Goal: Task Accomplishment & Management: Use online tool/utility

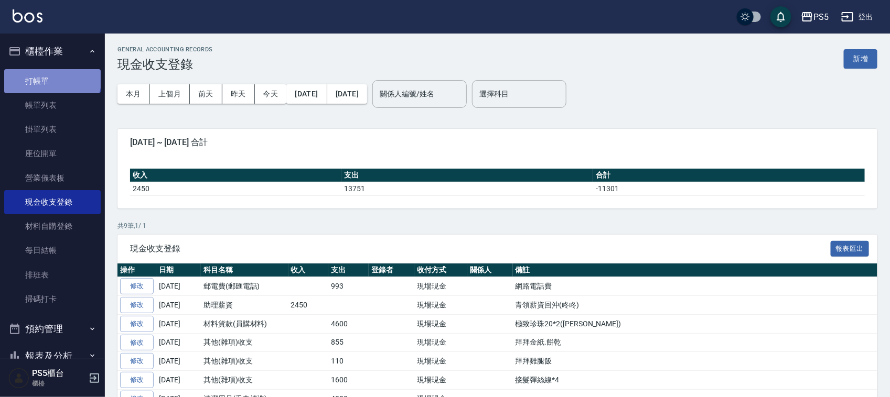
click at [51, 78] on link "打帳單" at bounding box center [52, 81] width 96 height 24
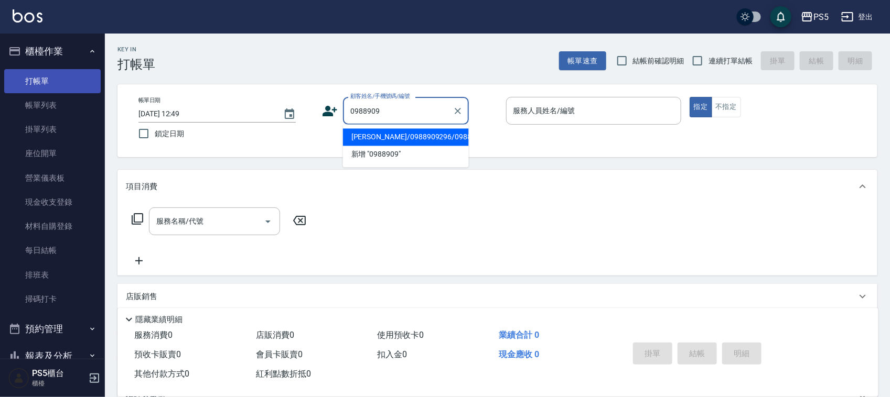
type input "[PERSON_NAME]/0988909296/0988909296"
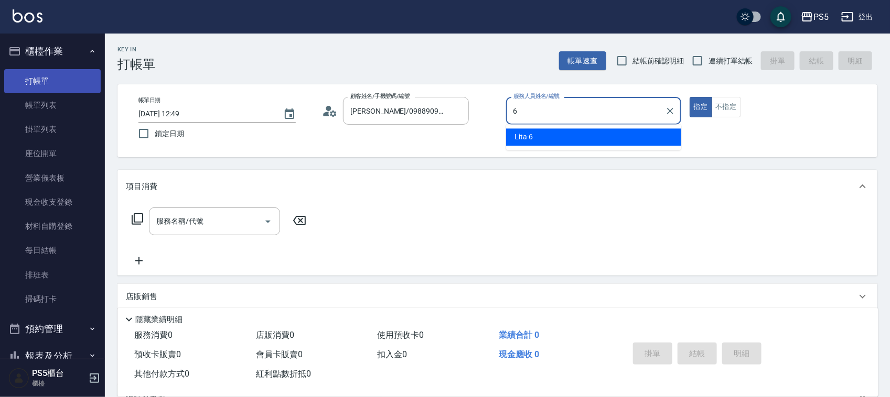
type input "Lita-6"
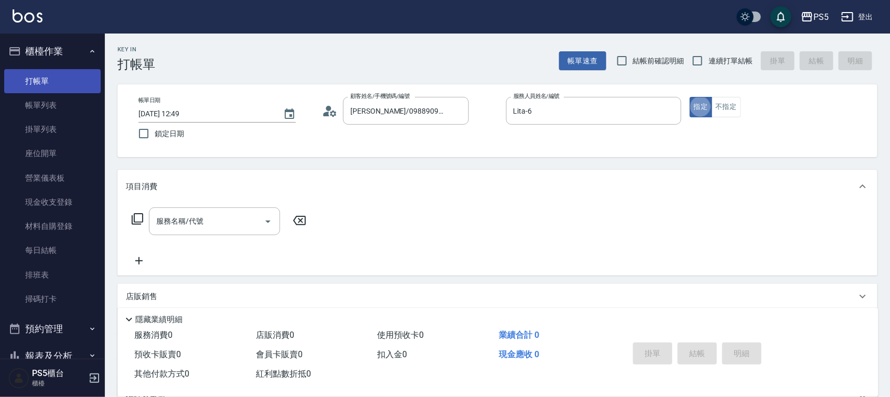
type button "true"
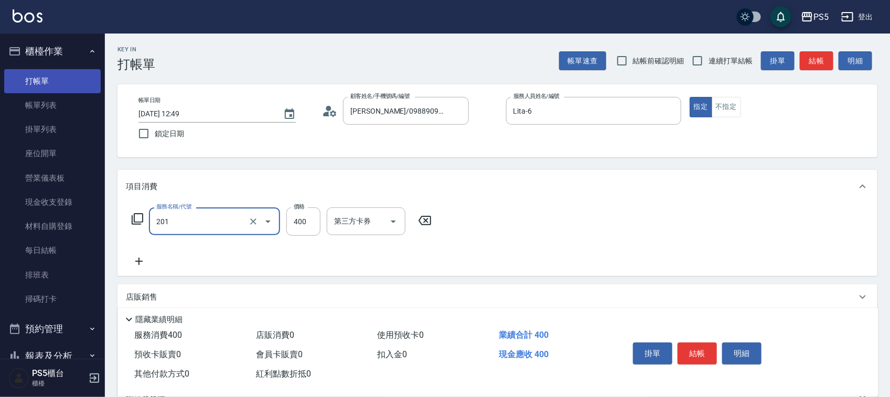
type input "洗剪400(201)"
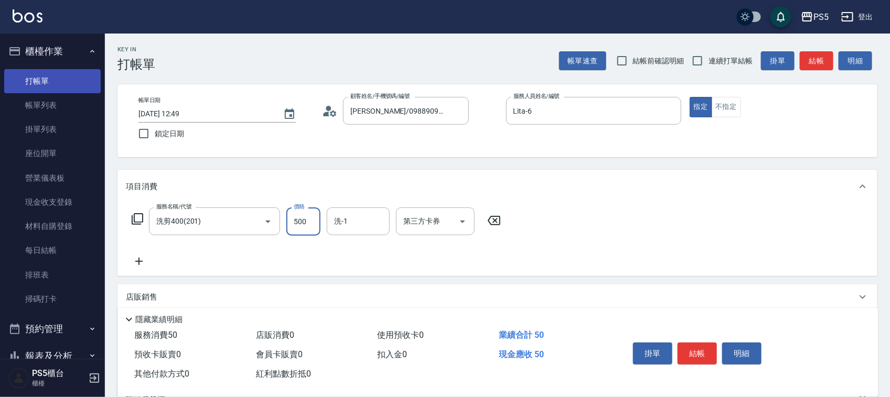
type input "500"
